Goal: Task Accomplishment & Management: Manage account settings

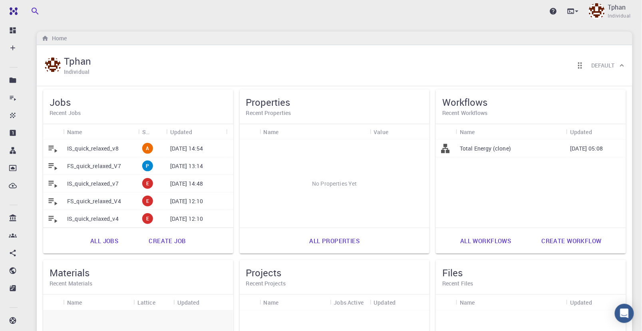
click at [90, 146] on p "IS_quick_relaxed_v8" at bounding box center [93, 149] width 52 height 8
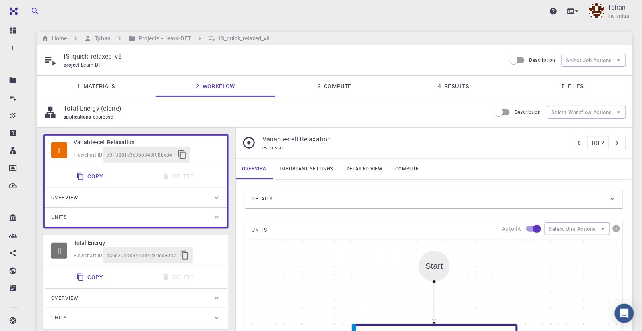
click at [582, 86] on link "5. Files" at bounding box center [573, 86] width 119 height 21
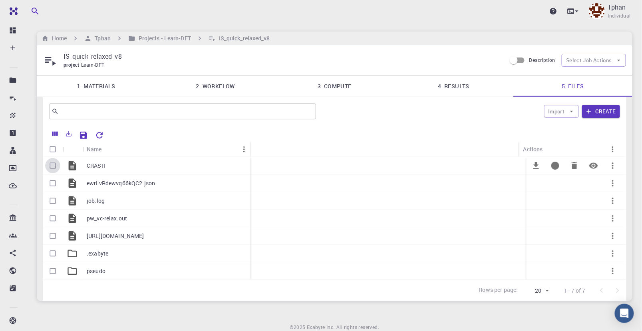
click at [53, 165] on input "Select row" at bounding box center [52, 165] width 15 height 15
checkbox input "true"
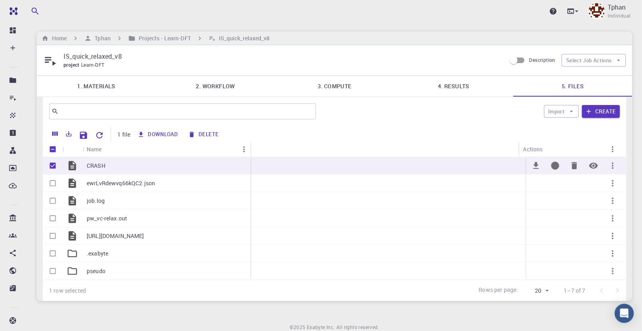
click at [593, 166] on icon "Preview" at bounding box center [594, 166] width 10 height 10
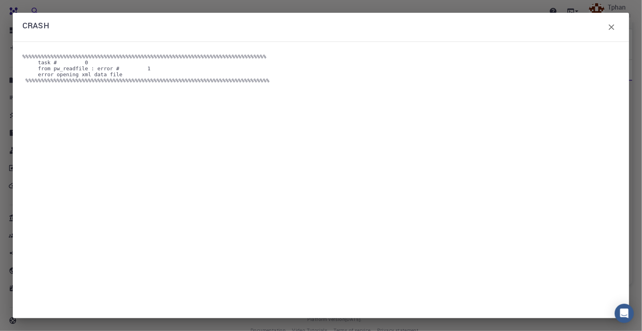
scroll to position [32, 0]
click at [612, 29] on icon "button" at bounding box center [612, 27] width 10 height 10
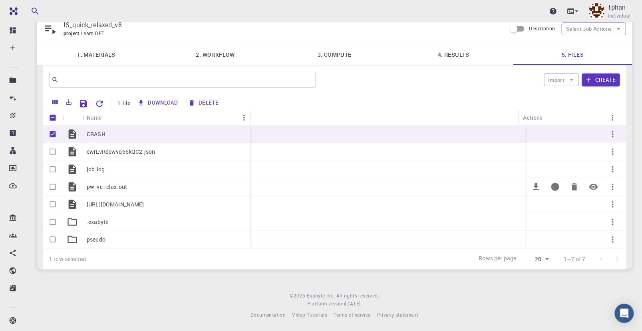
click at [52, 186] on input "Select row" at bounding box center [52, 187] width 15 height 15
checkbox input "true"
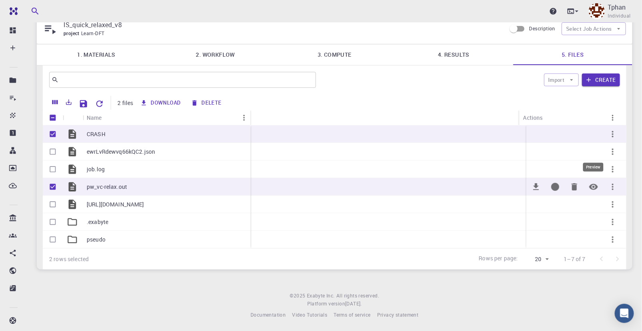
click at [594, 188] on icon "Preview" at bounding box center [594, 187] width 9 height 6
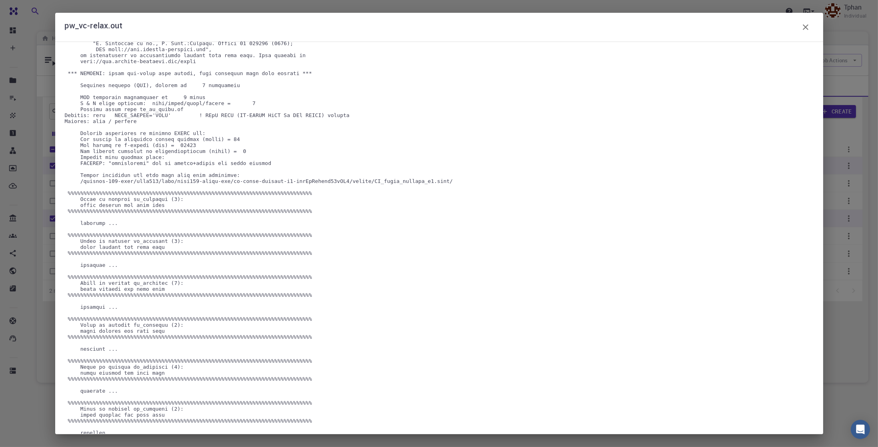
scroll to position [60, 0]
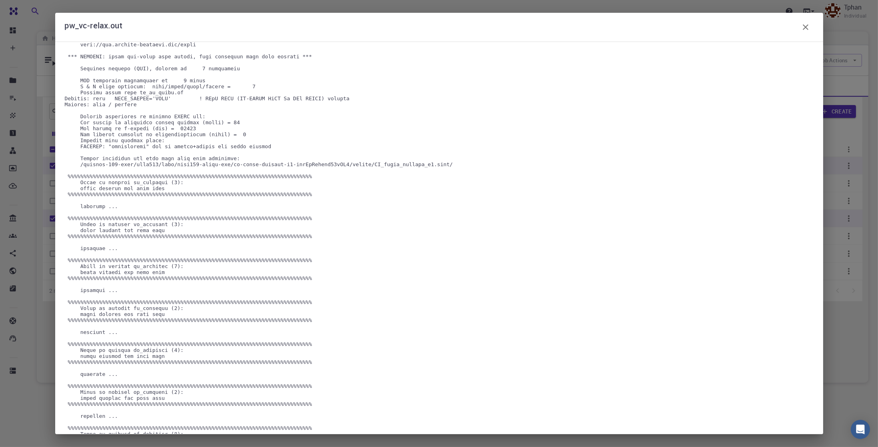
click at [650, 28] on icon "button" at bounding box center [805, 27] width 10 height 10
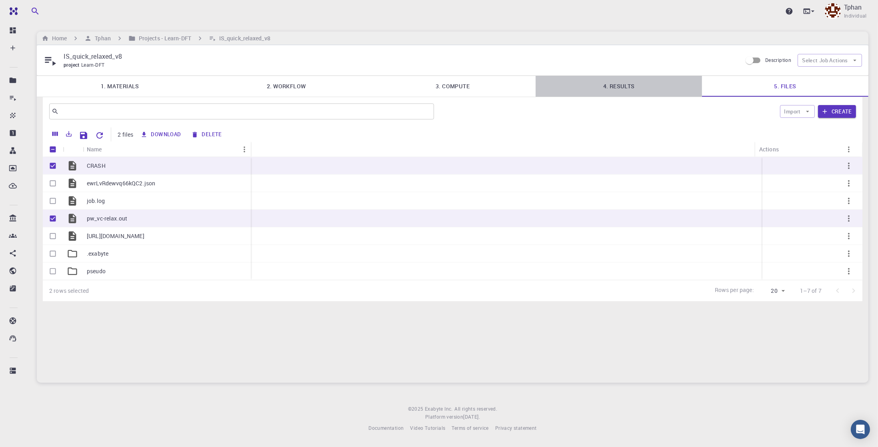
click at [617, 86] on link "4. Results" at bounding box center [618, 86] width 166 height 21
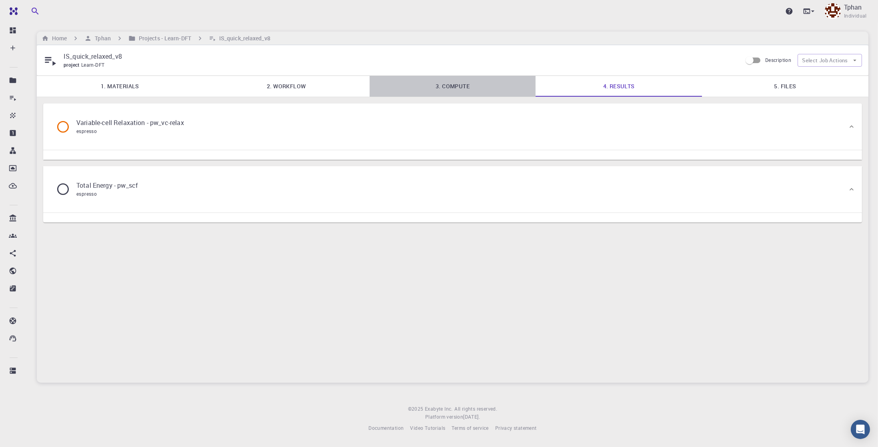
click at [452, 91] on link "3. Compute" at bounding box center [452, 86] width 166 height 21
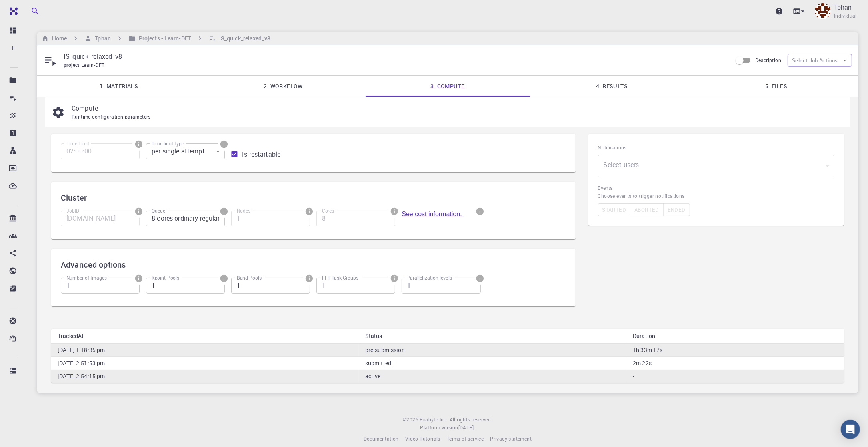
click at [284, 84] on link "2. Workflow" at bounding box center [283, 86] width 164 height 21
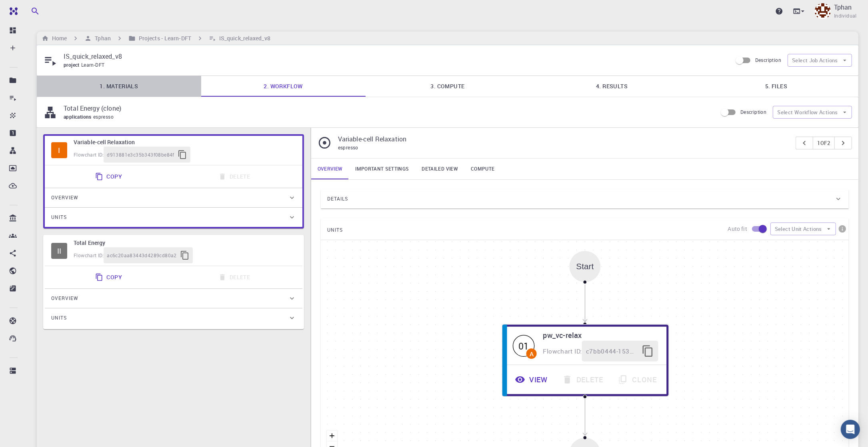
click at [130, 87] on link "1. Materials" at bounding box center [119, 86] width 164 height 21
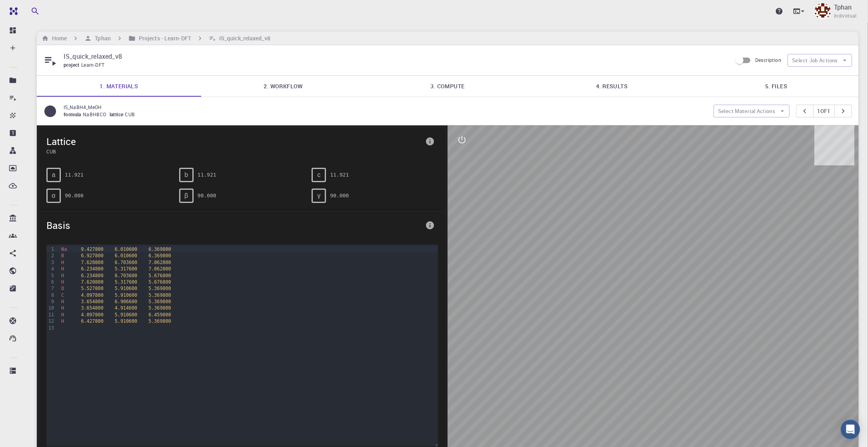
click at [290, 84] on link "2. Workflow" at bounding box center [283, 86] width 164 height 21
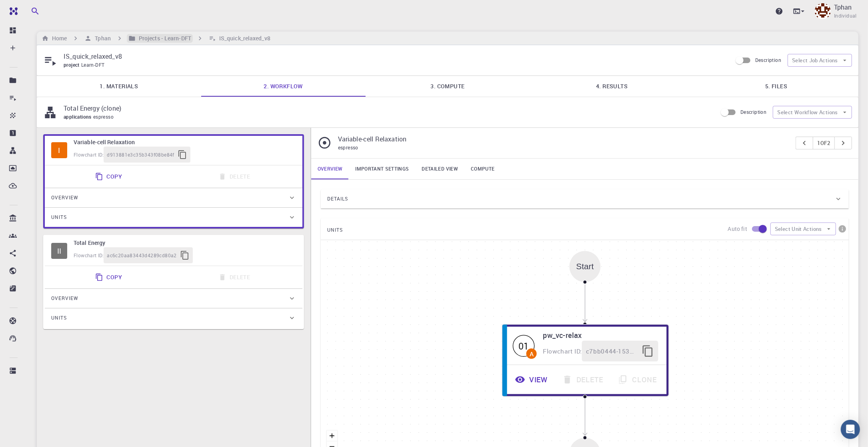
click at [151, 36] on h6 "Projects - Learn-DFT" at bounding box center [164, 38] width 56 height 9
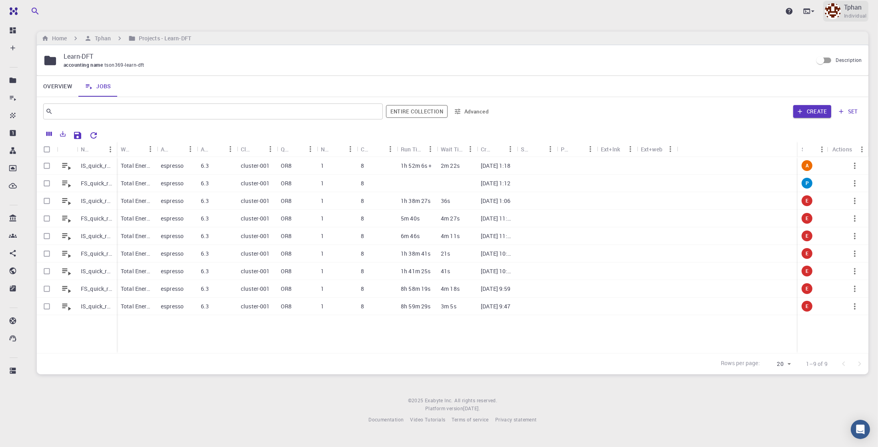
click at [650, 7] on p "Tphan" at bounding box center [853, 7] width 18 height 10
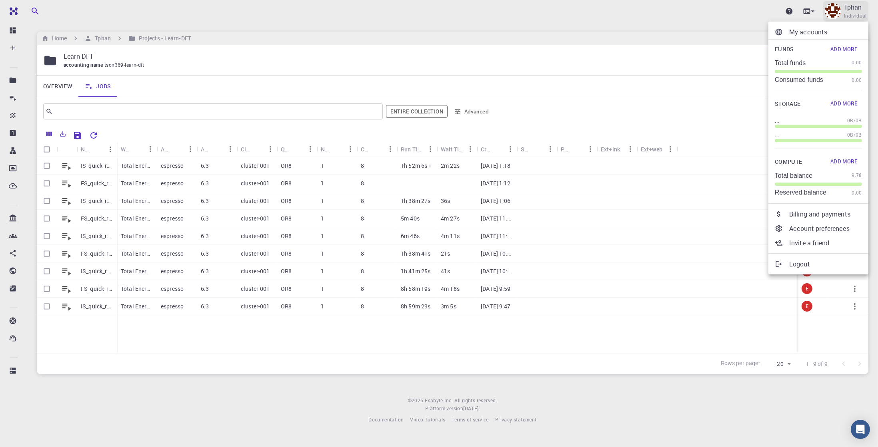
click at [650, 7] on div at bounding box center [439, 223] width 878 height 447
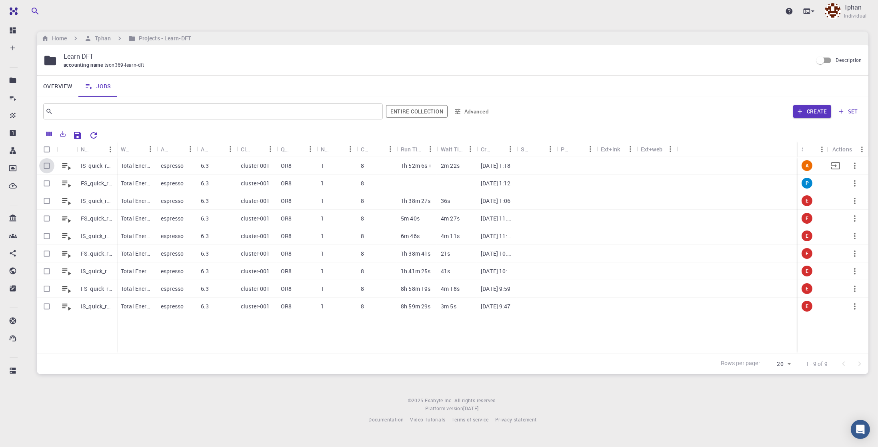
click at [48, 164] on input "Select row" at bounding box center [46, 165] width 15 height 15
checkbox input "true"
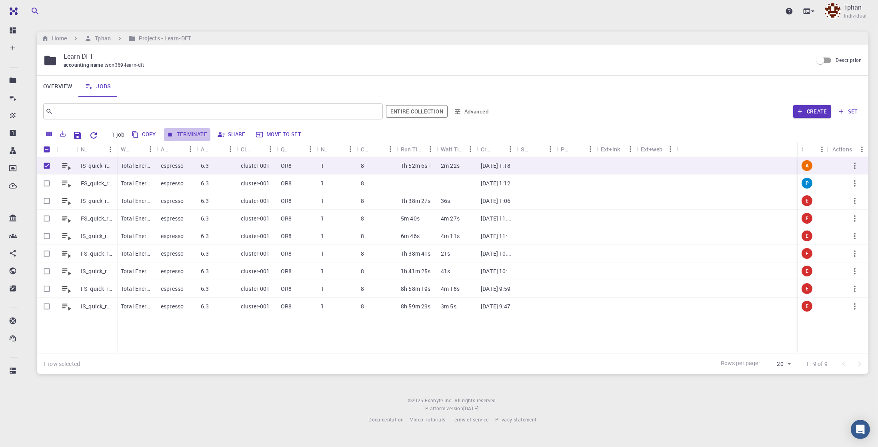
click at [188, 134] on button "Terminate" at bounding box center [187, 134] width 46 height 13
checkbox input "false"
